Goal: Complete application form: Complete application form

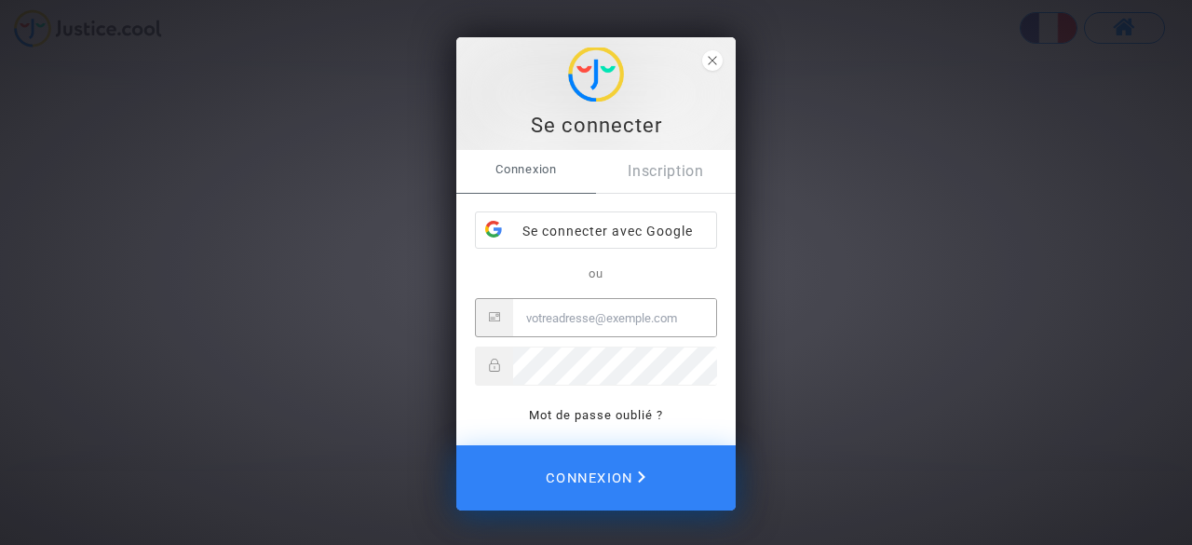
type input "antoine-bonnet2@hotmail.fr"
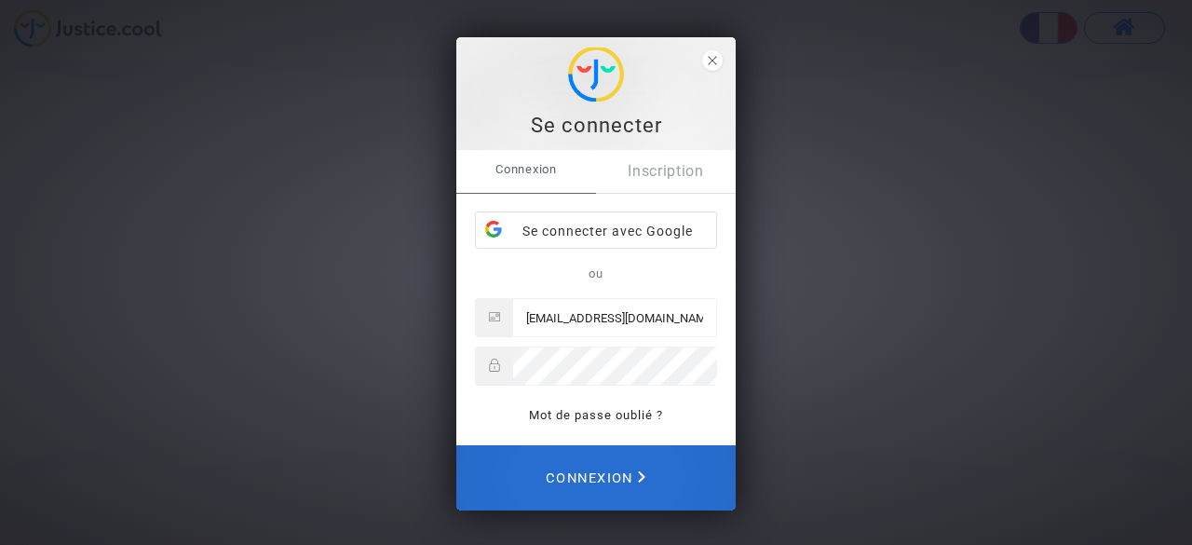
click at [605, 485] on span "Connexion" at bounding box center [596, 477] width 100 height 41
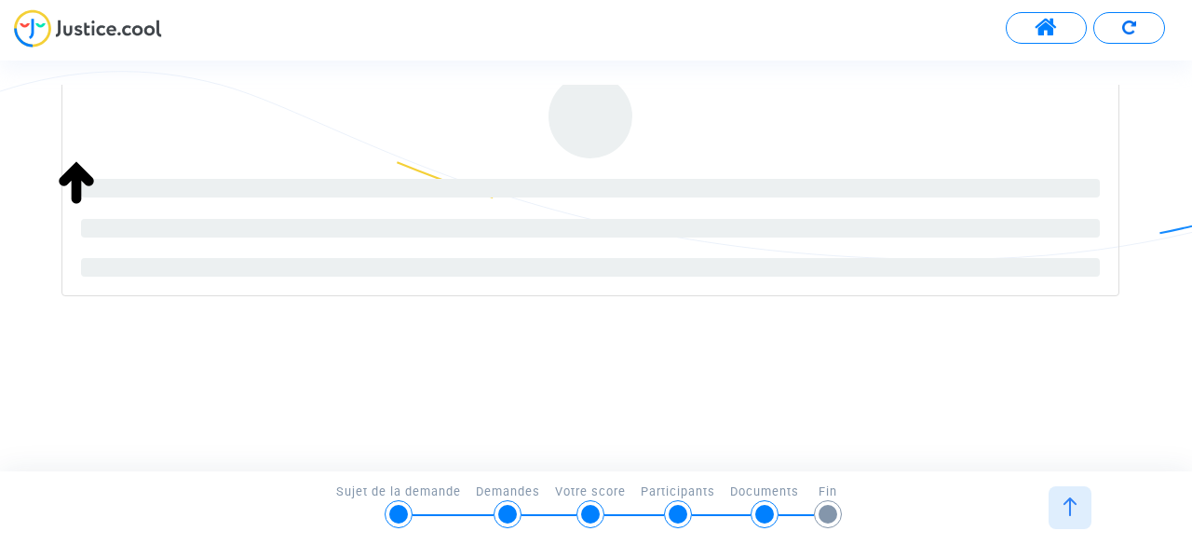
scroll to position [291, 0]
